Goal: Check status: Check status

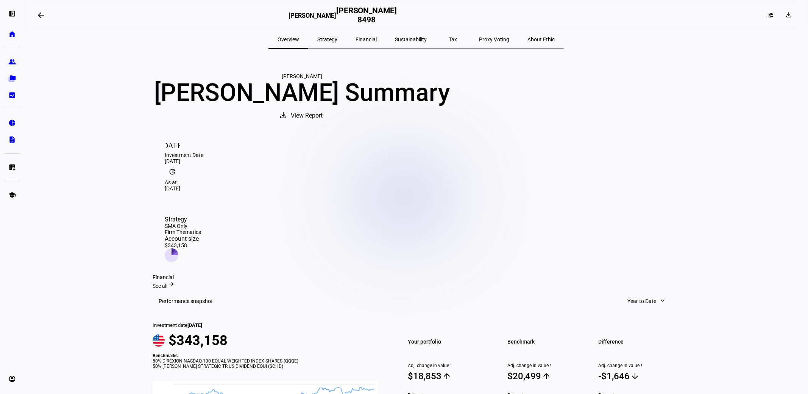
scroll to position [88, 0]
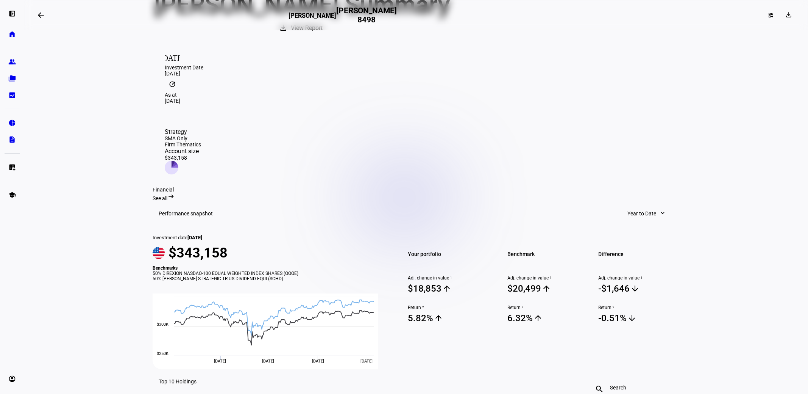
click at [36, 17] on span at bounding box center [41, 15] width 18 height 18
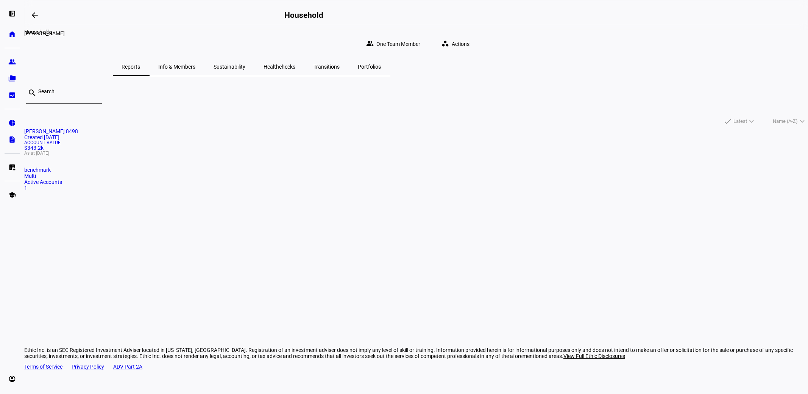
drag, startPoint x: 0, startPoint y: 0, endPoint x: 36, endPoint y: 17, distance: 39.7
click at [36, 17] on mat-icon "arrow_backwards" at bounding box center [34, 15] width 9 height 9
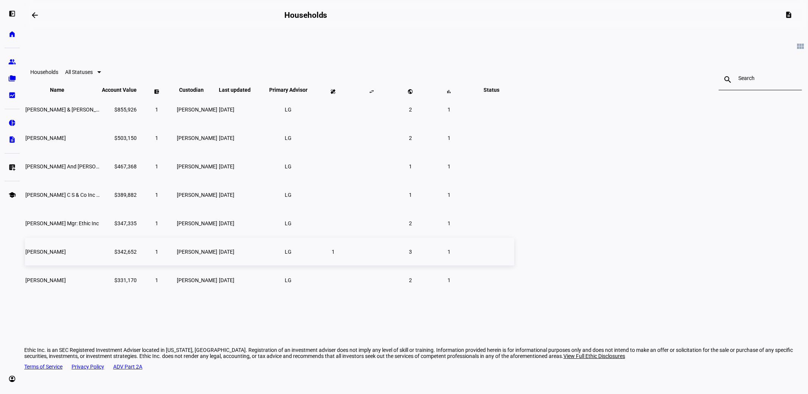
click at [66, 255] on span "[PERSON_NAME]" at bounding box center [45, 252] width 41 height 6
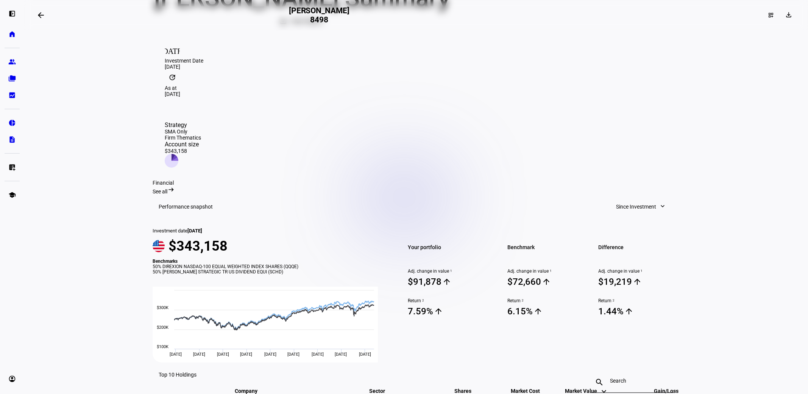
scroll to position [164, 0]
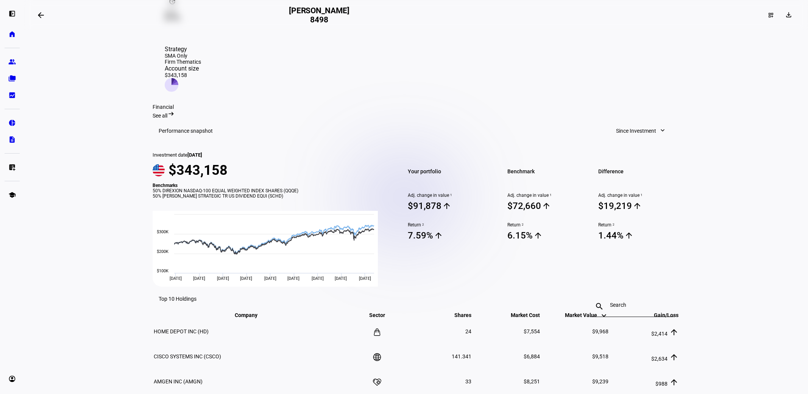
click at [637, 123] on span "Since Investment" at bounding box center [636, 130] width 40 height 15
click at [621, 152] on div "Year to Date" at bounding box center [638, 155] width 63 height 6
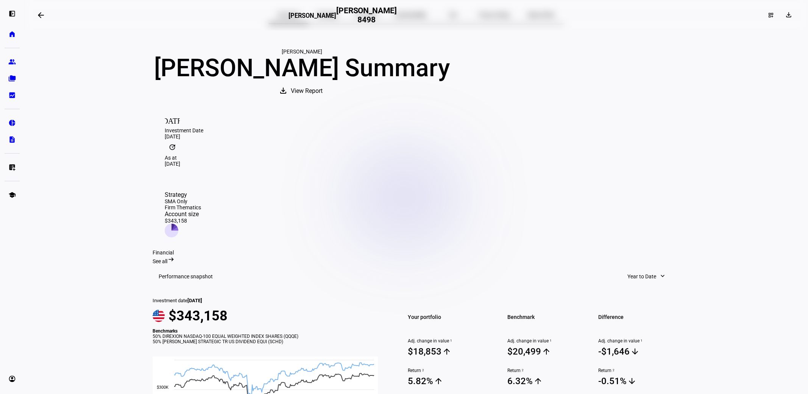
scroll to position [0, 0]
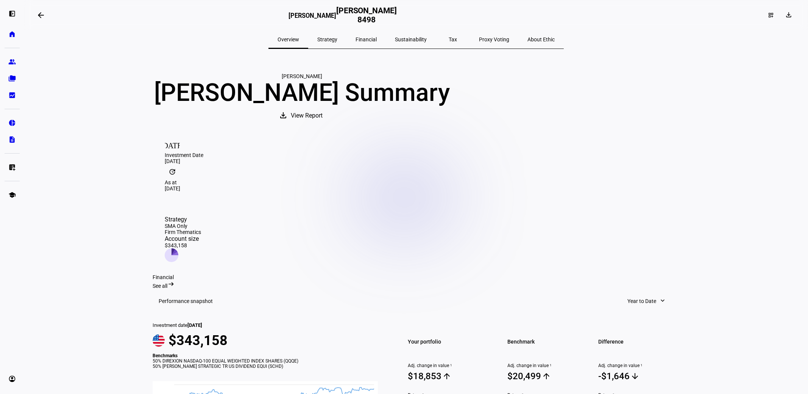
click at [42, 13] on mat-icon "arrow_backwards" at bounding box center [40, 15] width 9 height 9
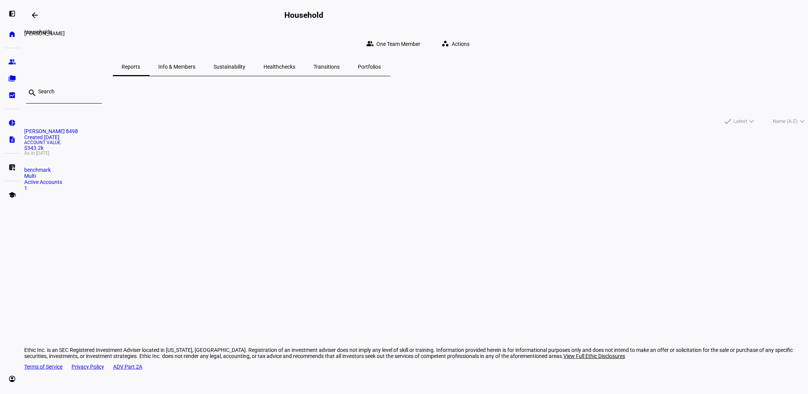
click at [36, 14] on mat-icon "arrow_backwards" at bounding box center [34, 15] width 9 height 9
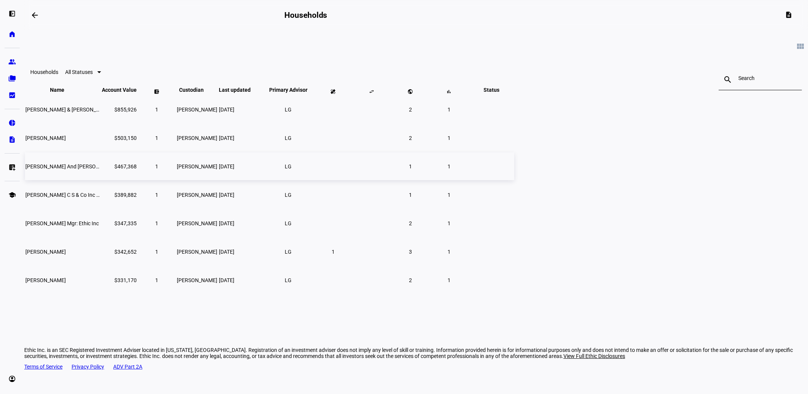
click at [118, 169] on span "[PERSON_NAME] And [PERSON_NAME]" at bounding box center [71, 166] width 93 height 6
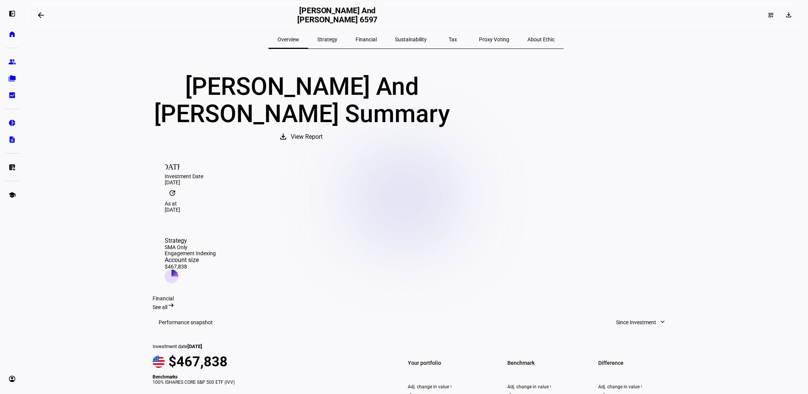
scroll to position [88, 0]
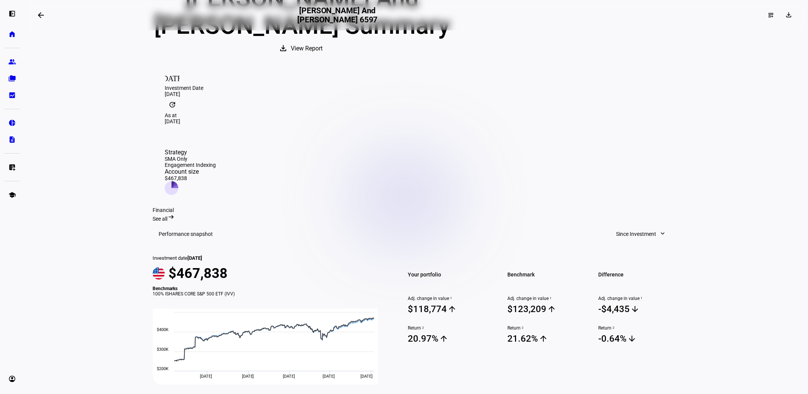
click at [639, 226] on span "Since Investment" at bounding box center [636, 233] width 40 height 15
click at [639, 205] on div at bounding box center [404, 197] width 808 height 394
click at [639, 226] on span "Since Investment" at bounding box center [636, 233] width 40 height 15
click at [617, 255] on div "Year to Date" at bounding box center [638, 258] width 63 height 6
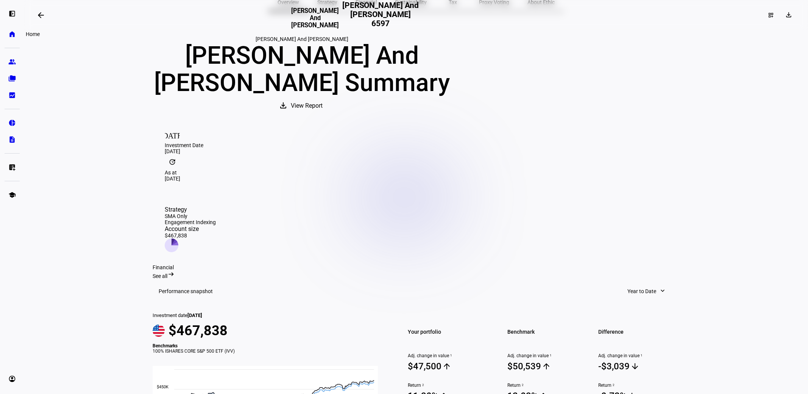
scroll to position [0, 0]
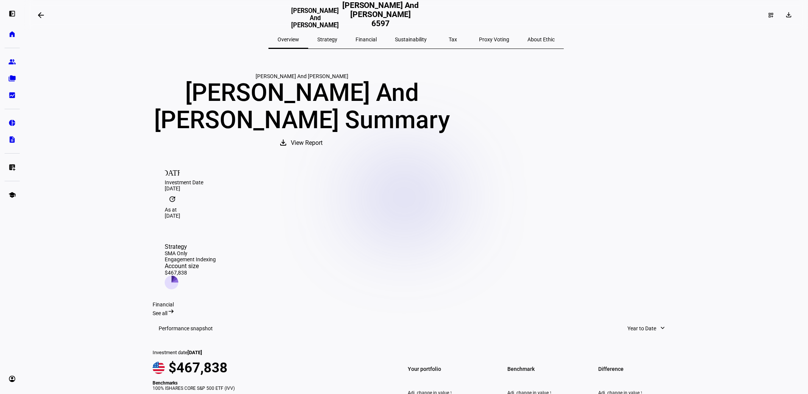
click at [42, 16] on mat-icon "arrow_backwards" at bounding box center [40, 15] width 9 height 9
